Goal: Find specific page/section: Find specific page/section

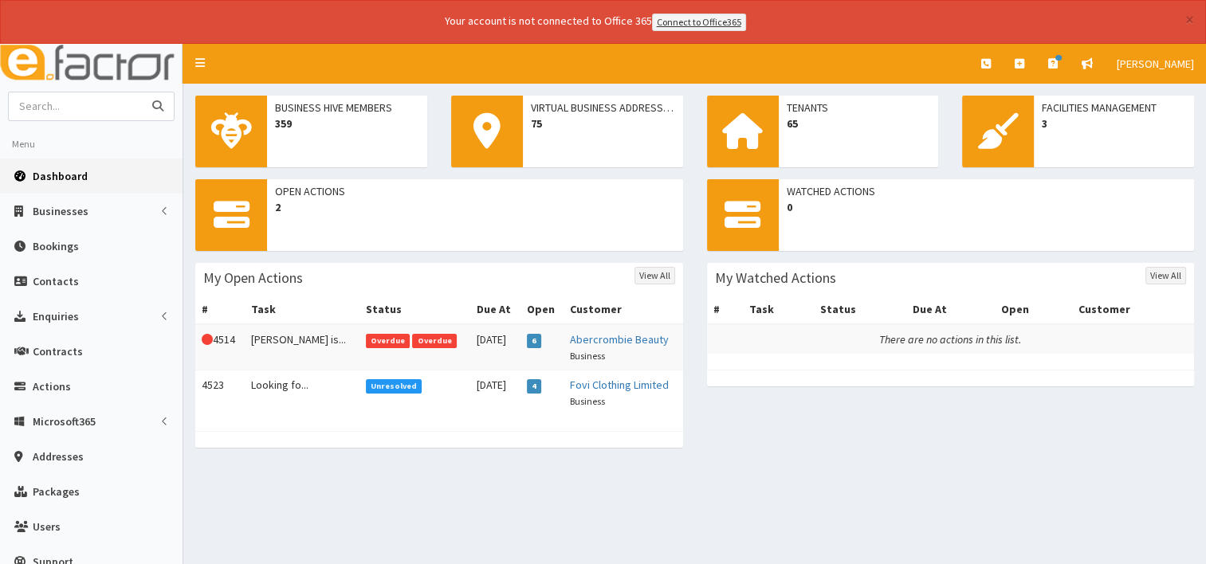
click at [40, 106] on input "text" at bounding box center [76, 106] width 134 height 28
type input "RBP agency"
click at [142, 92] on button "submit" at bounding box center [158, 106] width 32 height 28
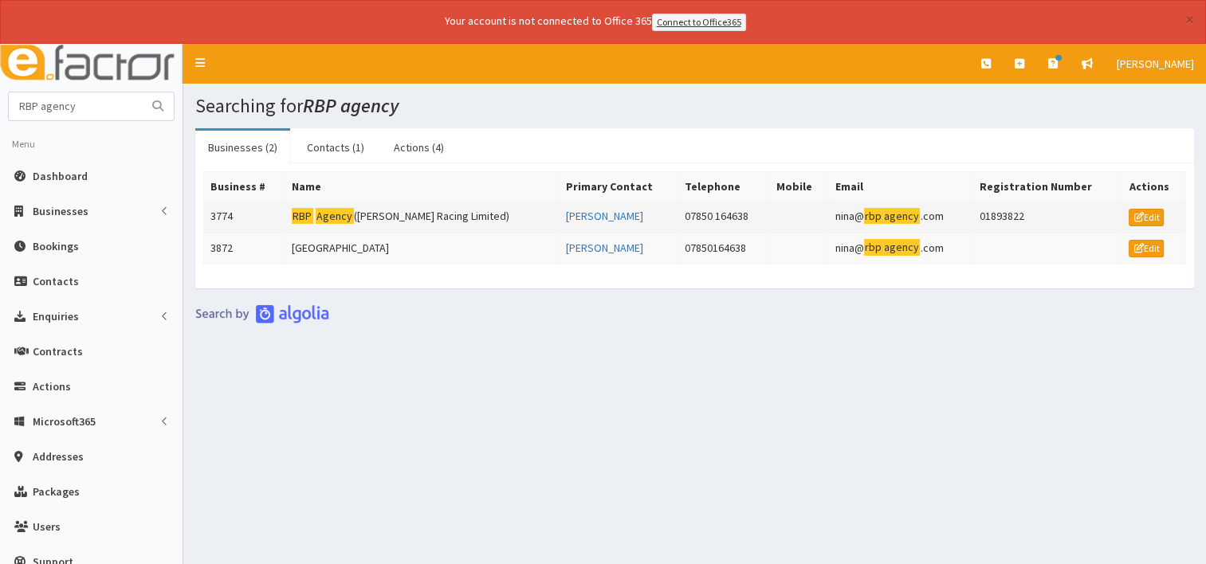
click at [422, 215] on td "RBP Agency ([PERSON_NAME] Racing Limited)" at bounding box center [422, 217] width 274 height 32
